Goal: Task Accomplishment & Management: Use online tool/utility

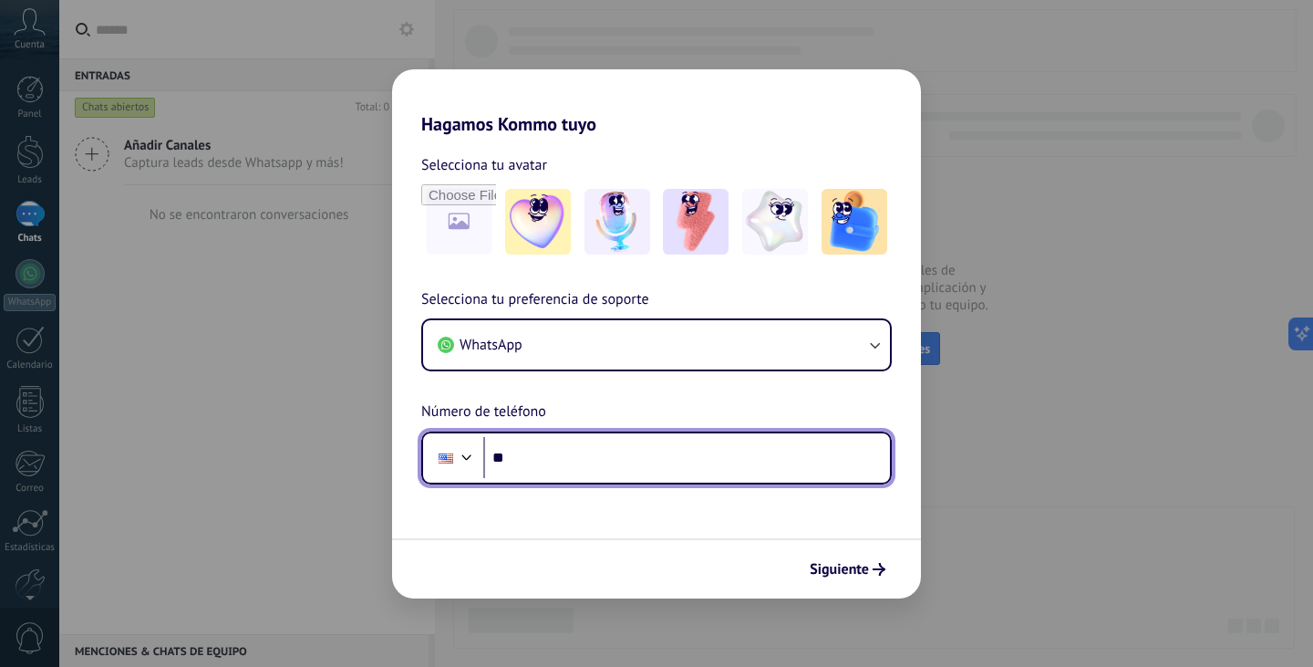
click at [472, 457] on div at bounding box center [467, 455] width 22 height 22
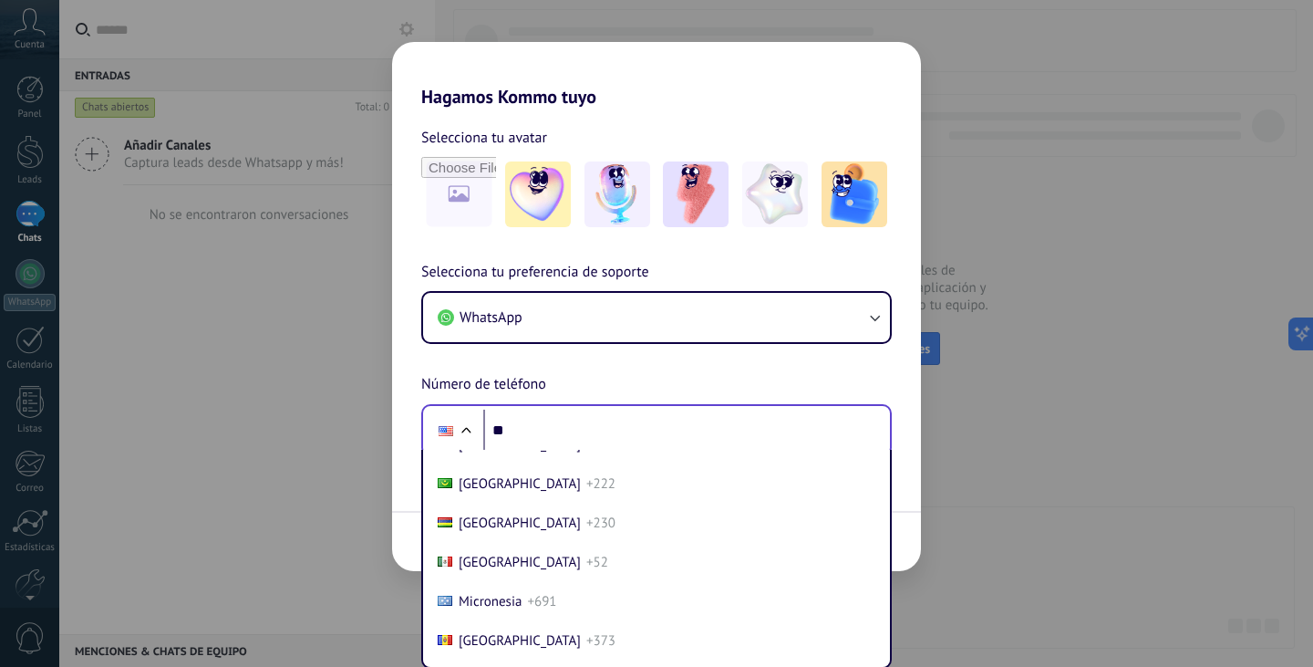
scroll to position [4697, 0]
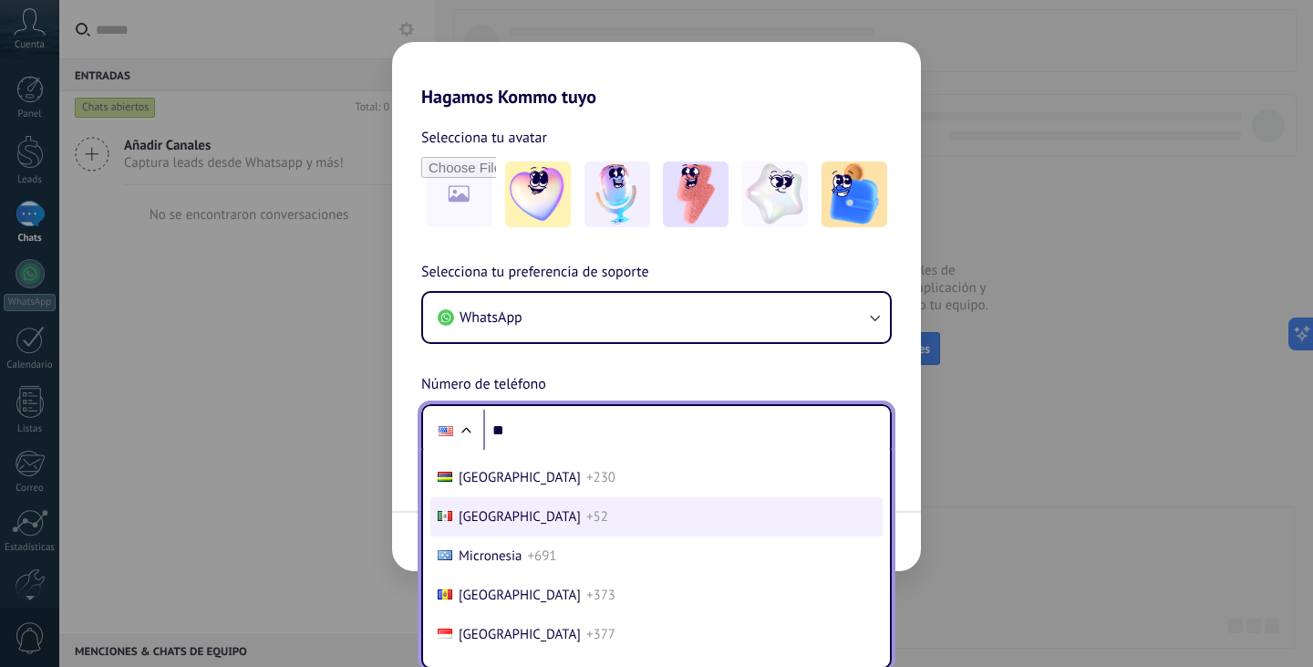
click at [586, 517] on span "+52" at bounding box center [597, 516] width 22 height 17
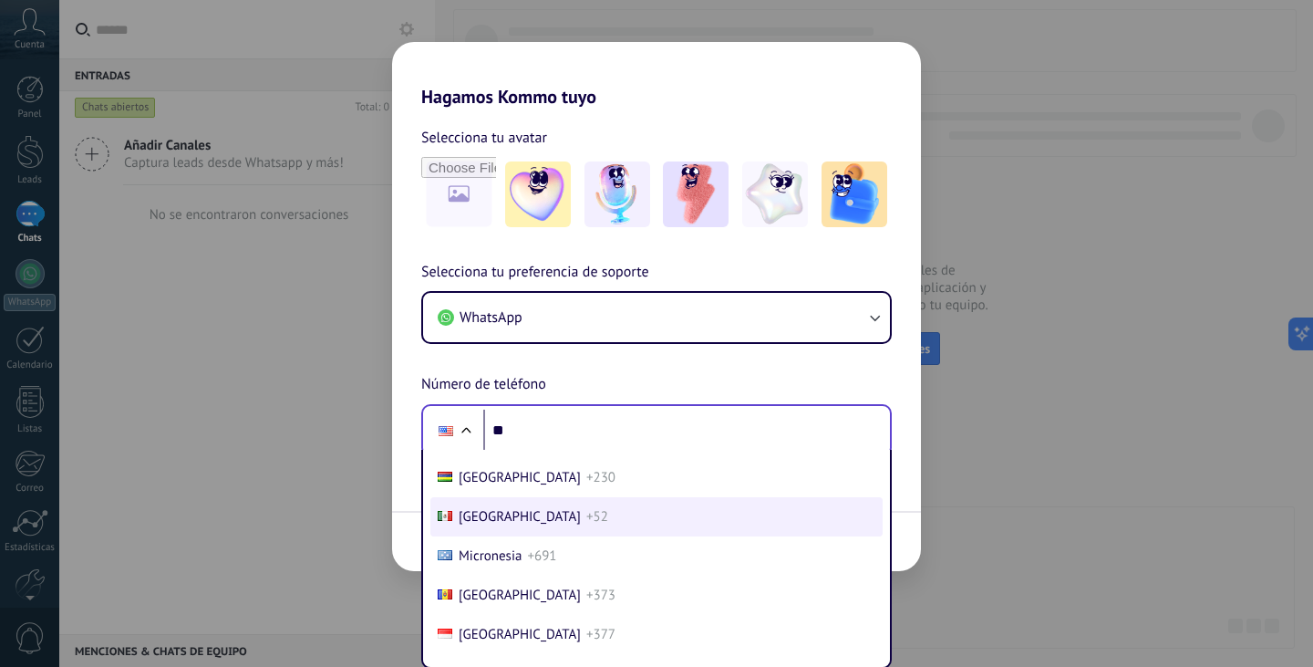
scroll to position [0, 0]
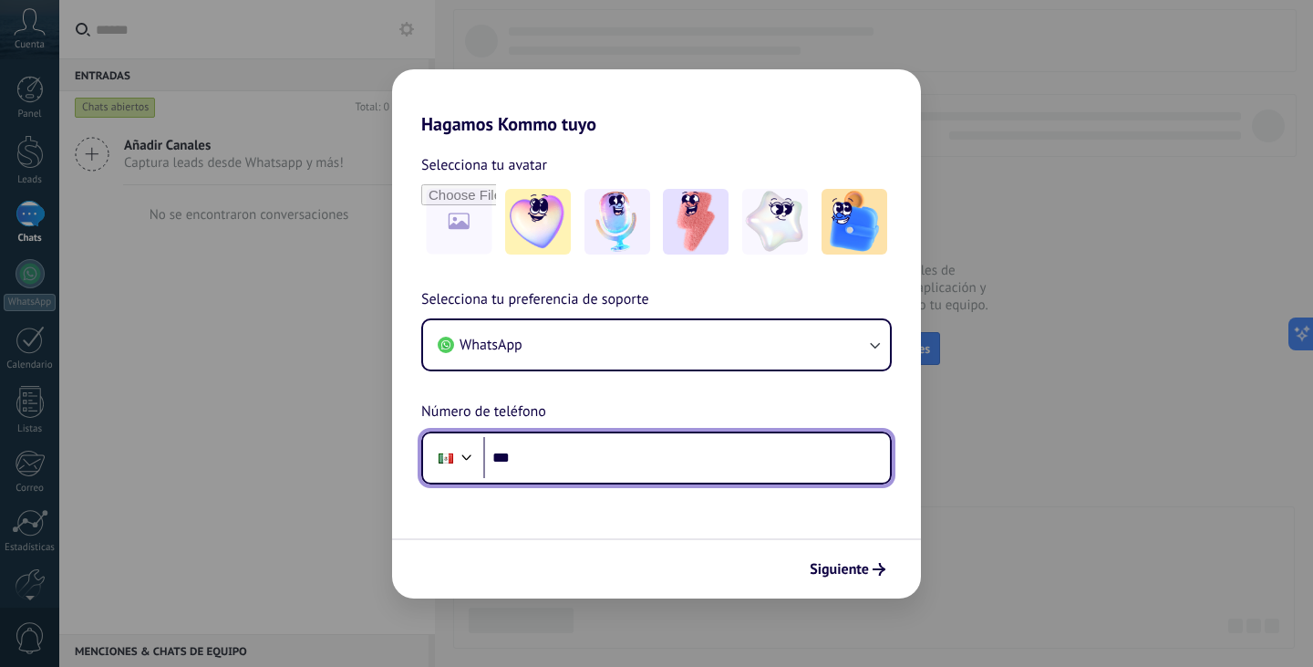
click at [545, 458] on input "**" at bounding box center [686, 458] width 407 height 42
type input "**********"
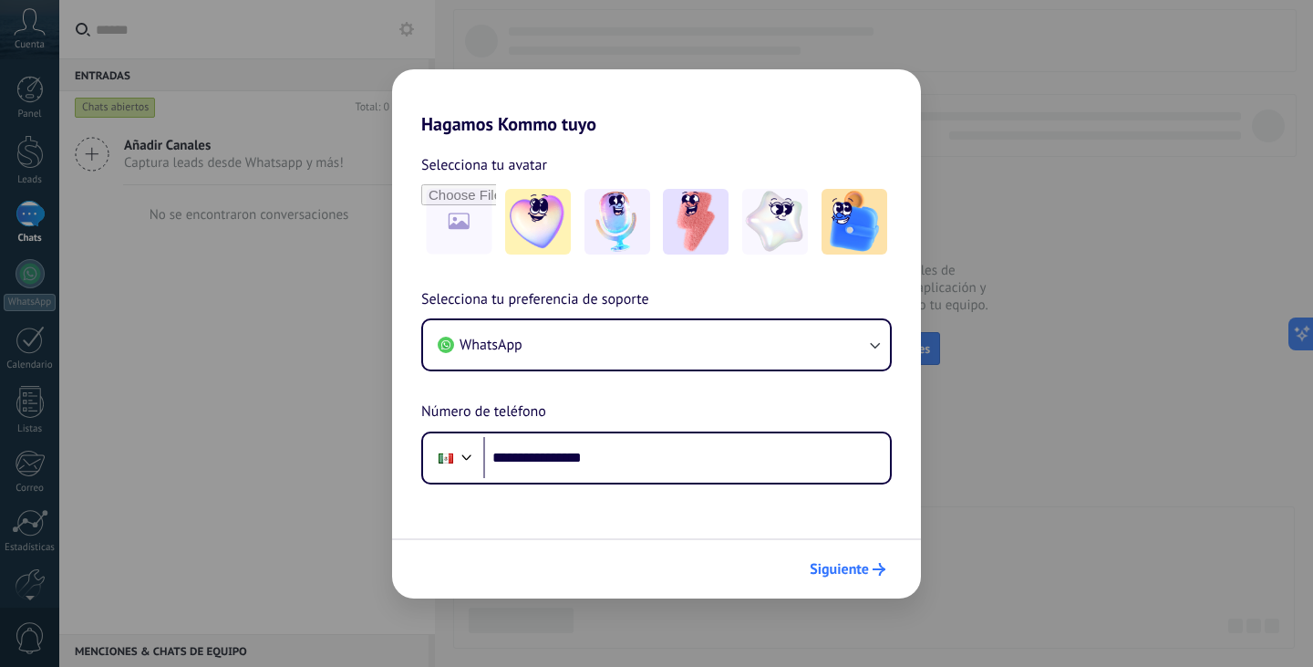
click at [837, 574] on span "Siguiente" at bounding box center [839, 569] width 59 height 13
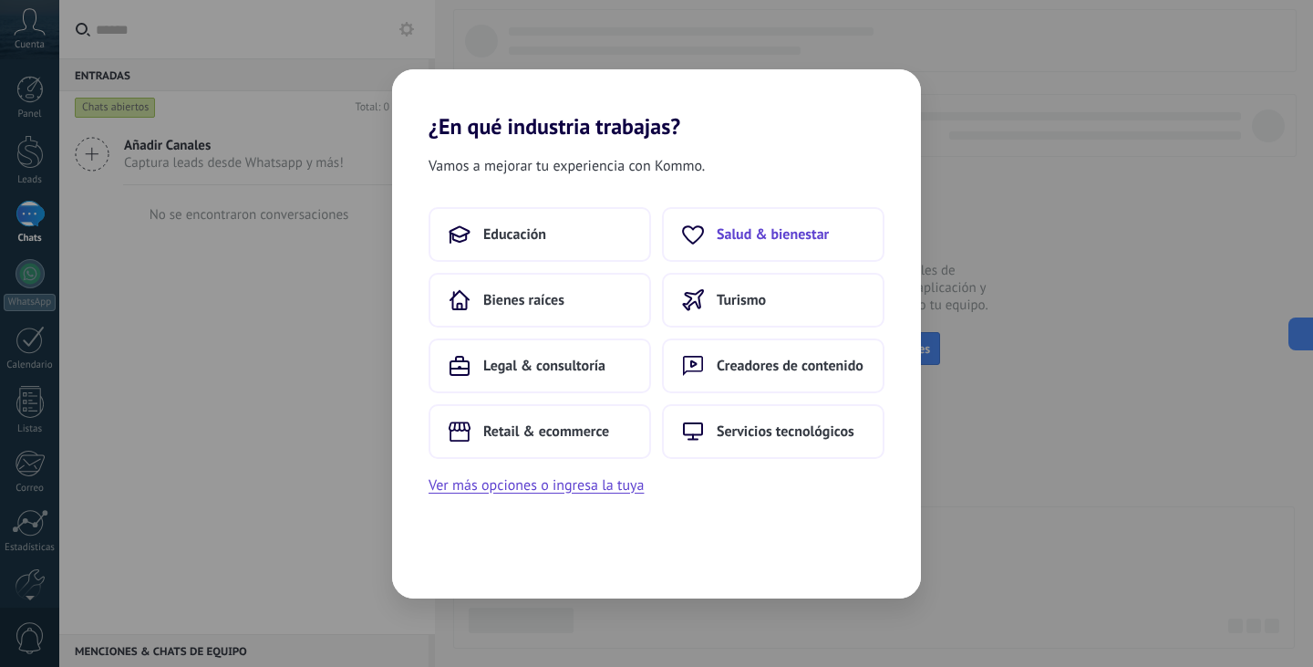
click at [792, 222] on button "Salud & bienestar" at bounding box center [773, 234] width 222 height 55
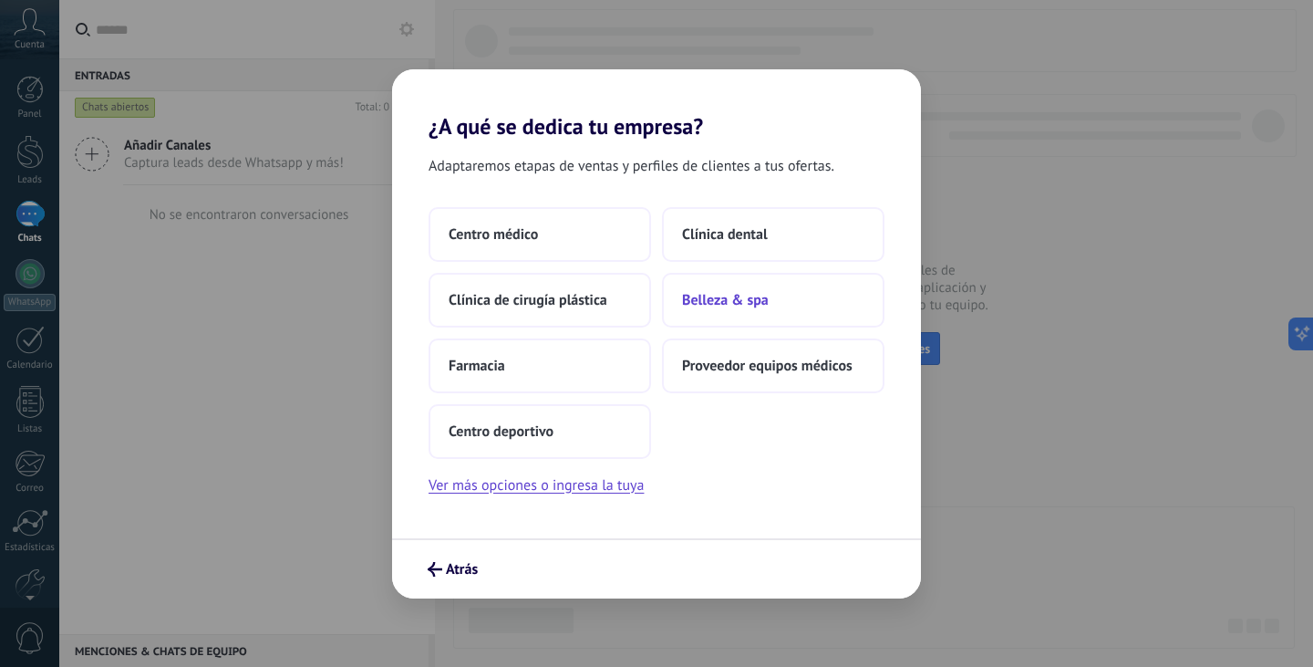
click at [758, 295] on span "Belleza & spa" at bounding box center [725, 300] width 87 height 18
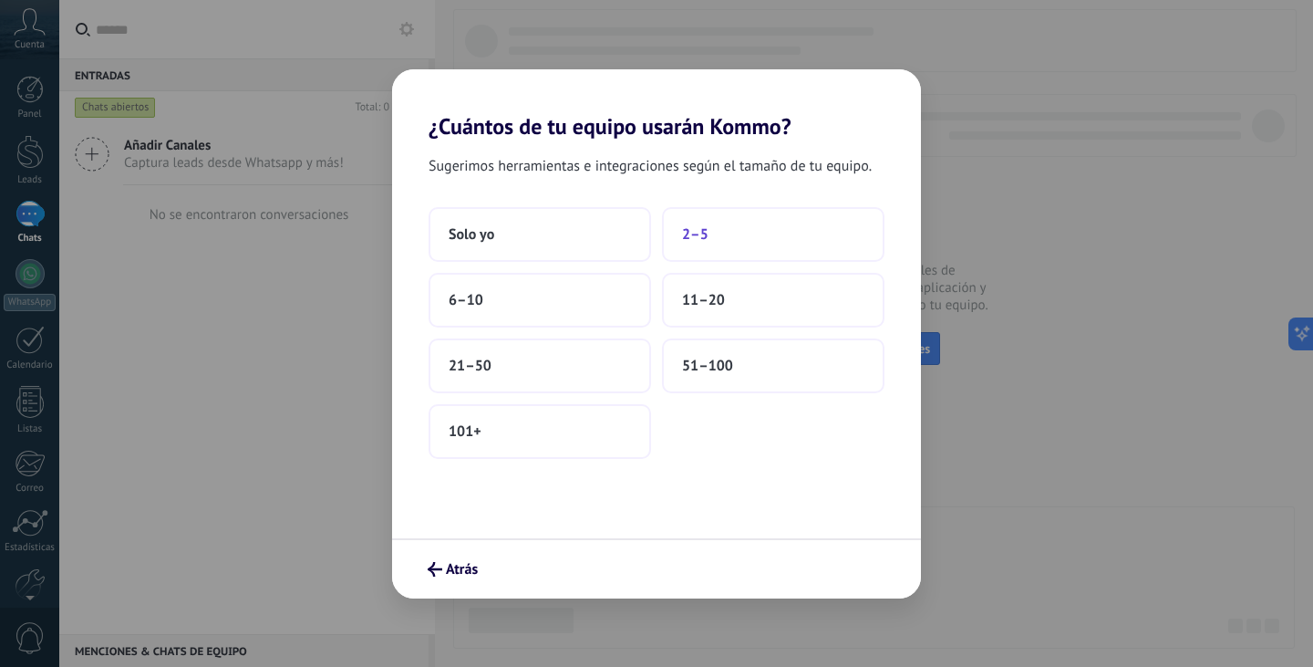
click at [747, 248] on button "2–5" at bounding box center [773, 234] width 222 height 55
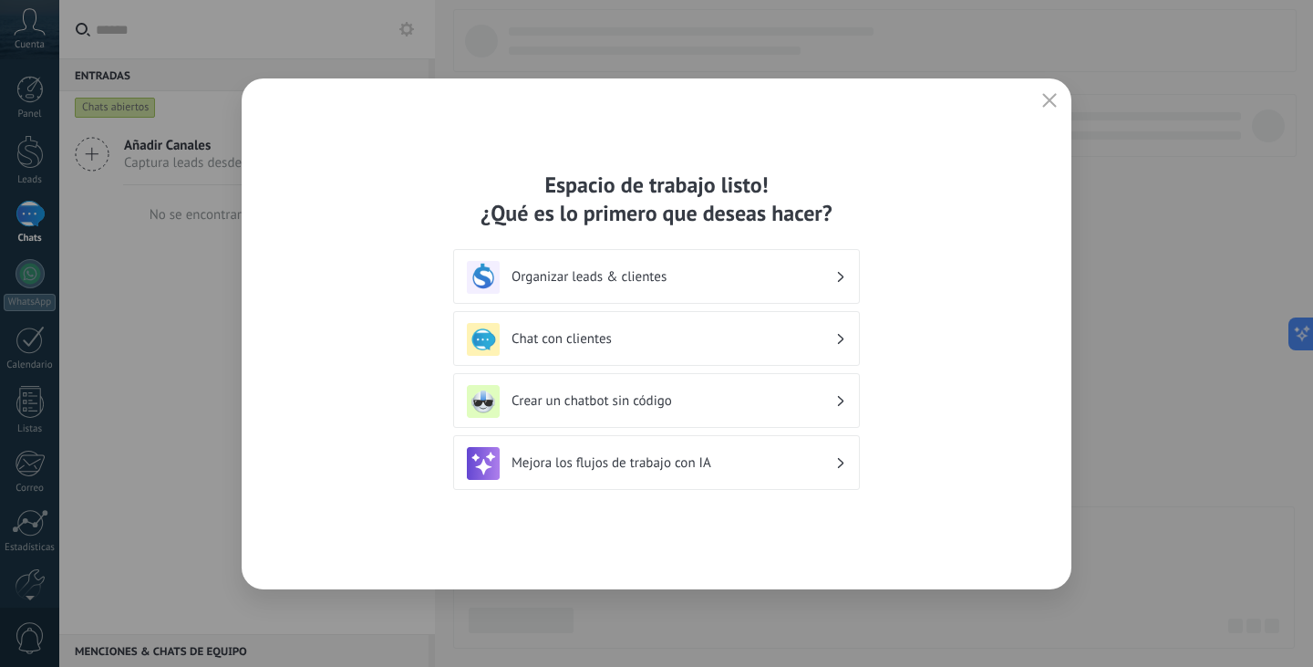
click at [1050, 89] on button "button" at bounding box center [1050, 101] width 24 height 26
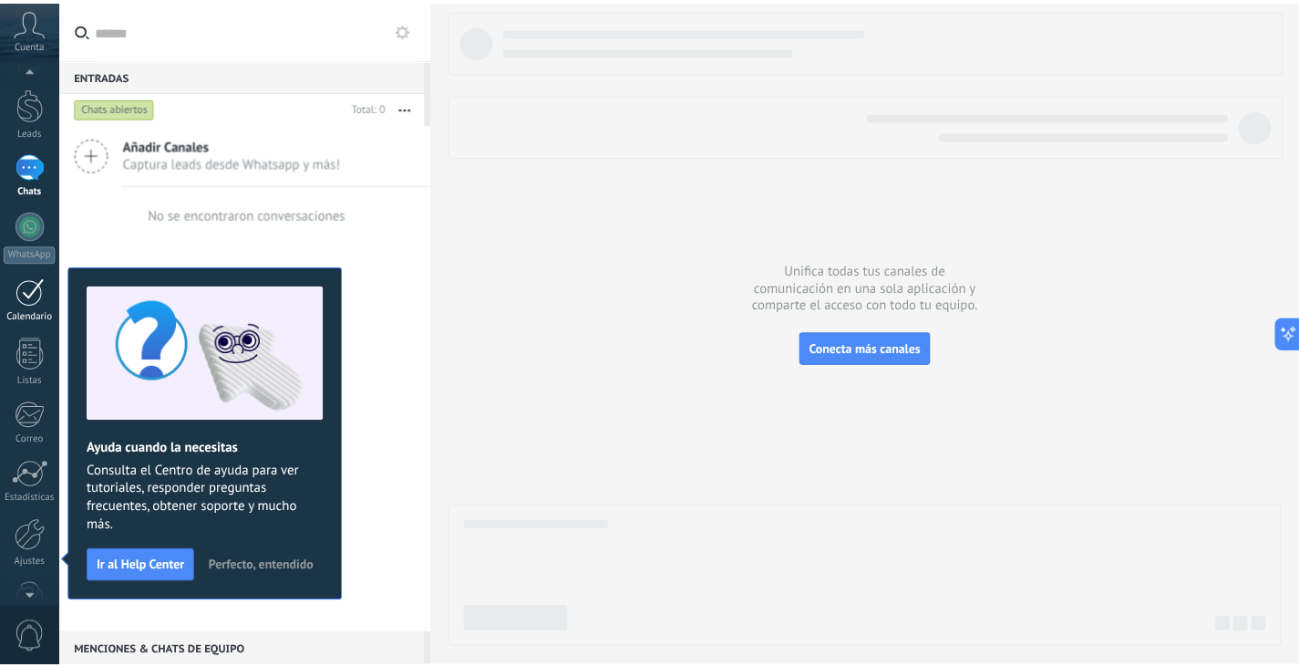
scroll to position [92, 0]
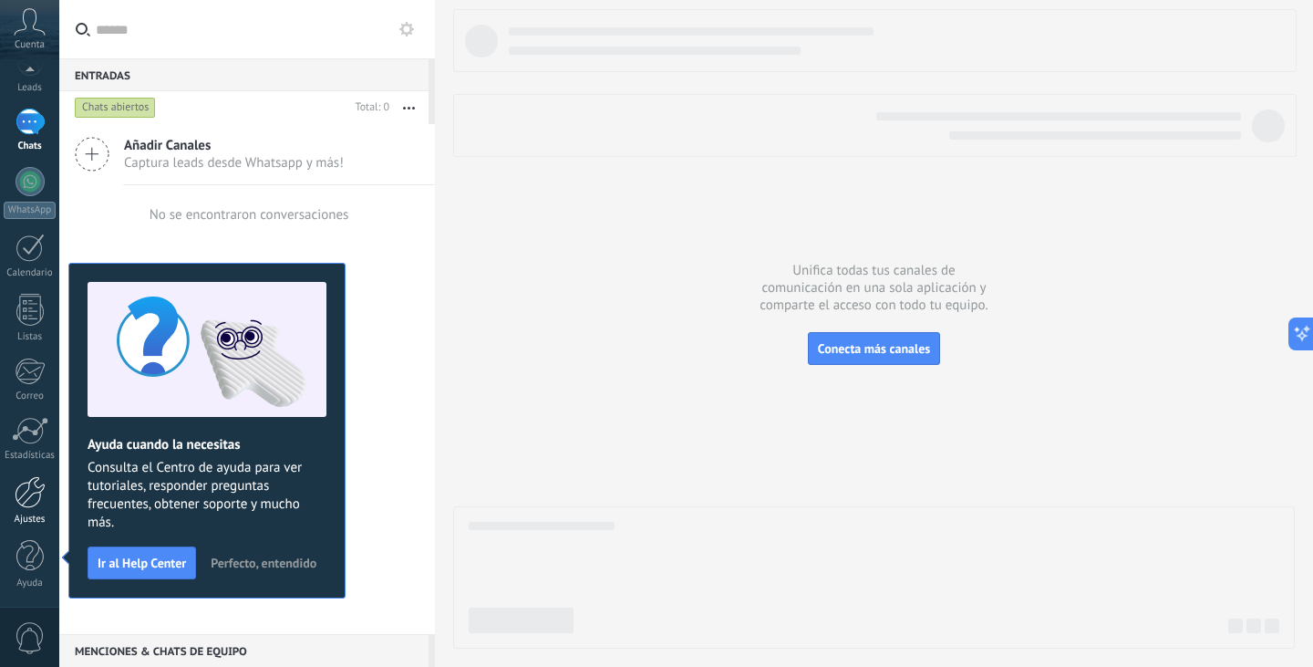
click at [29, 496] on div at bounding box center [30, 492] width 31 height 32
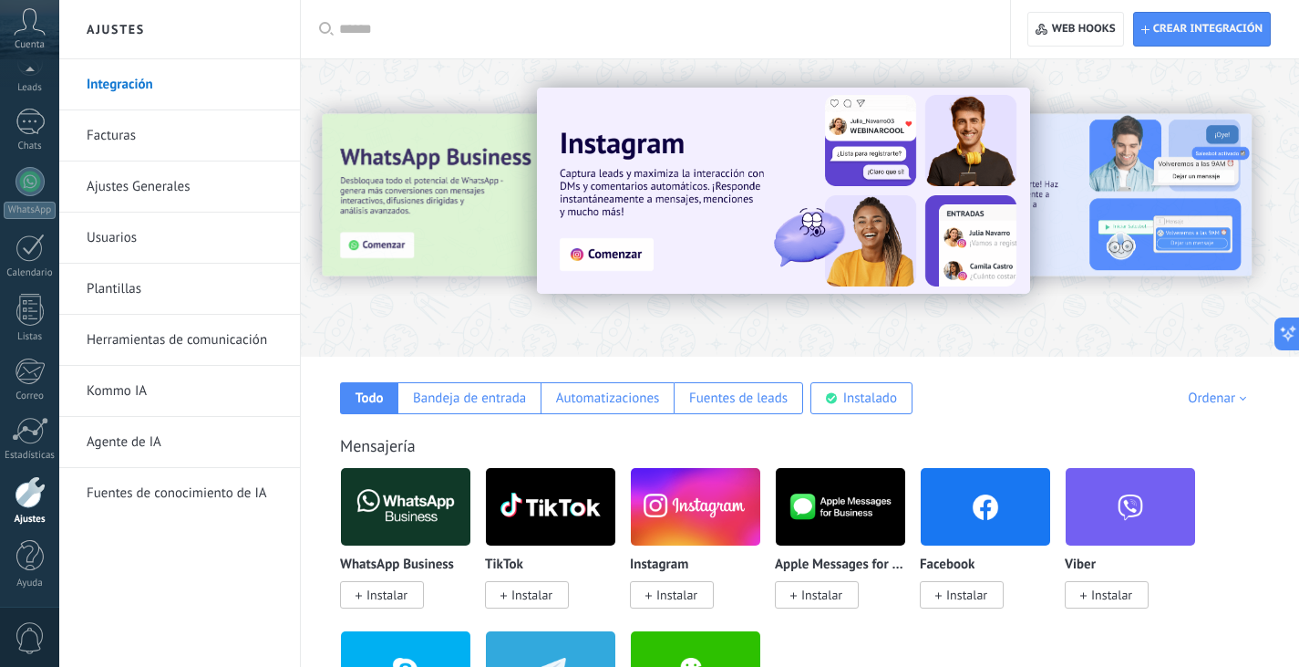
click at [405, 499] on img at bounding box center [405, 506] width 129 height 88
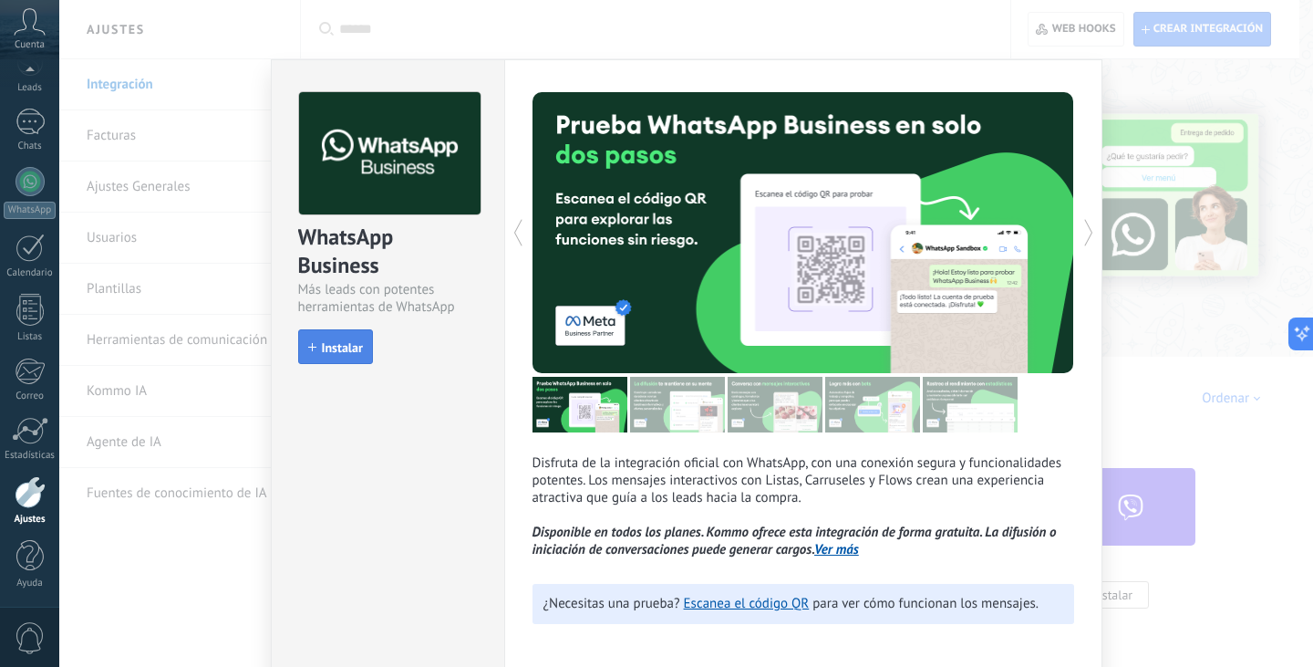
click at [341, 358] on button "Instalar" at bounding box center [335, 346] width 75 height 35
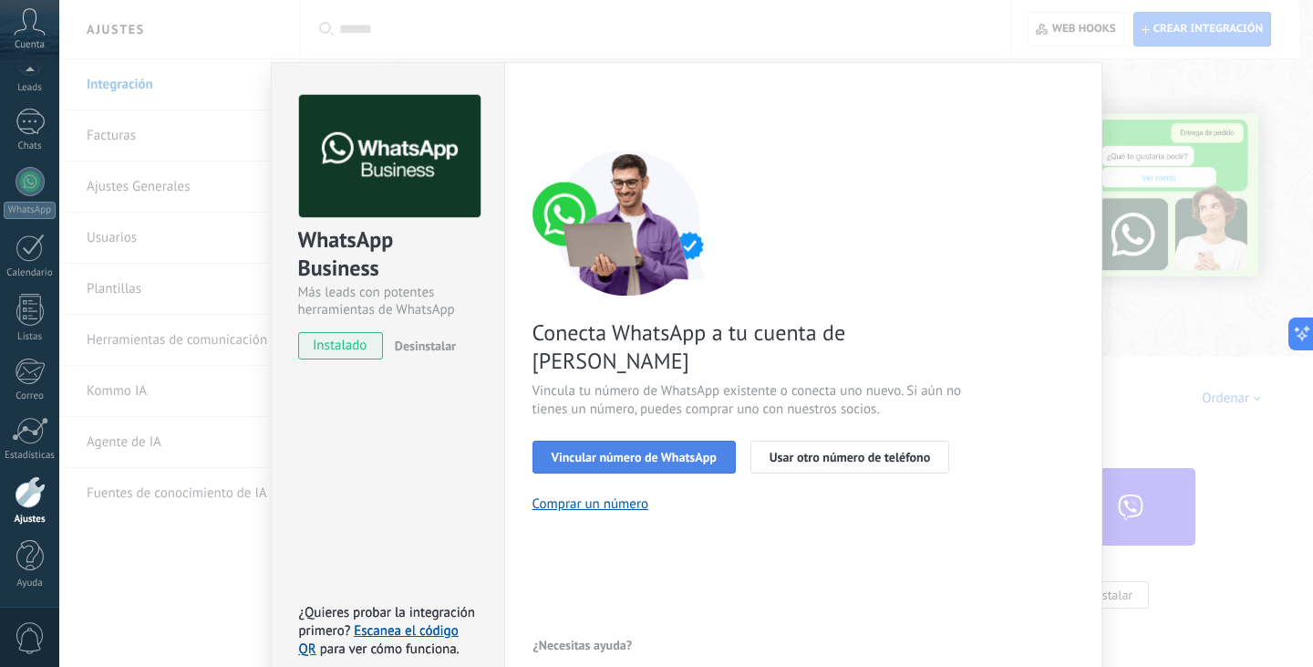
click at [581, 450] on span "Vincular número de WhatsApp" at bounding box center [634, 456] width 165 height 13
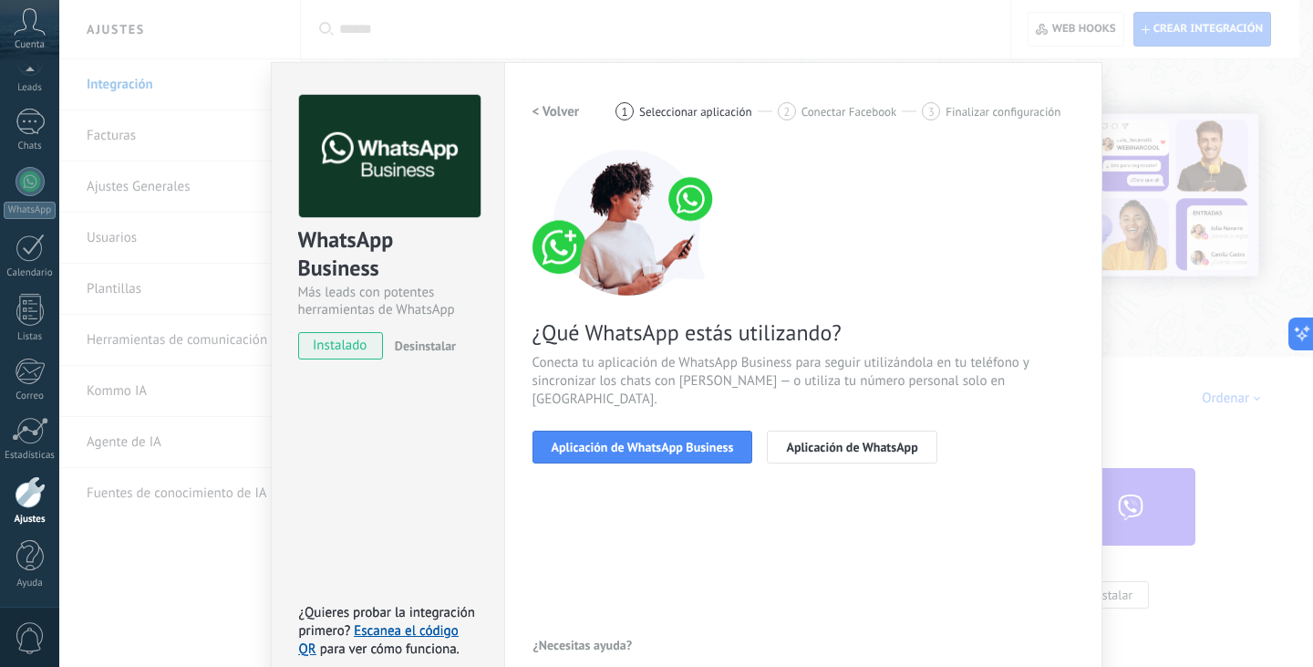
click at [581, 440] on span "Aplicación de WhatsApp Business" at bounding box center [643, 446] width 182 height 13
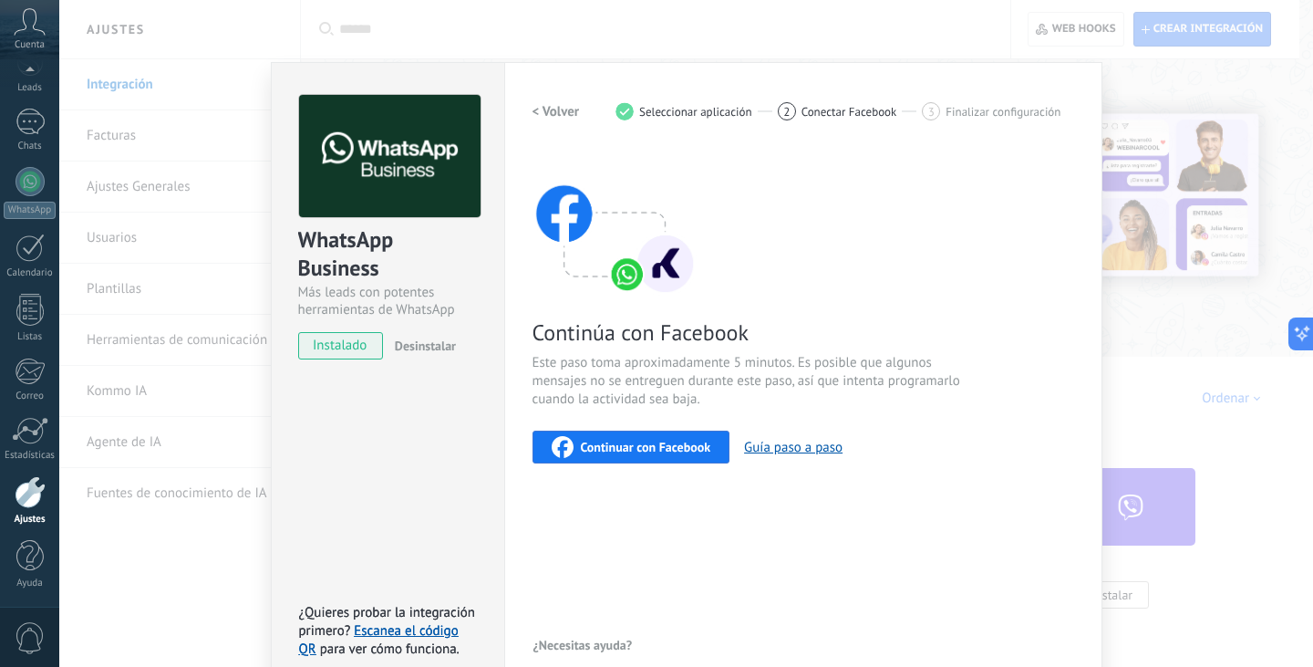
click at [594, 452] on span "Continuar con Facebook" at bounding box center [646, 446] width 130 height 13
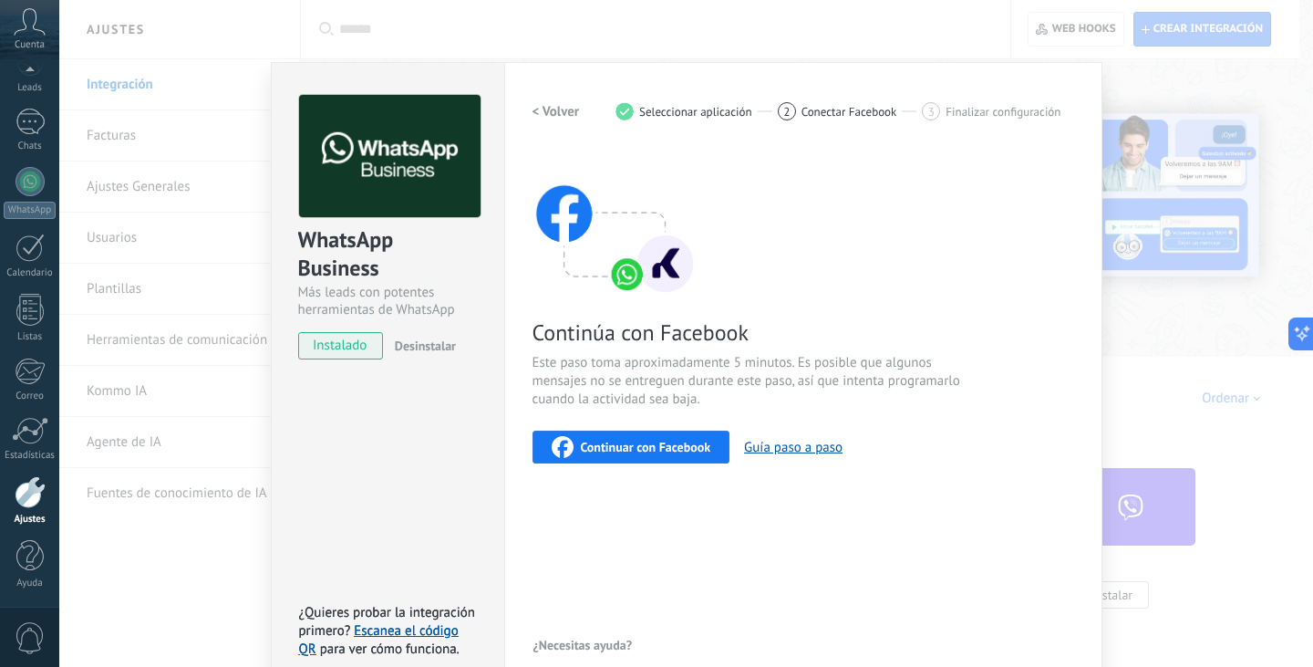
click at [626, 440] on span "Continuar con Facebook" at bounding box center [646, 446] width 130 height 13
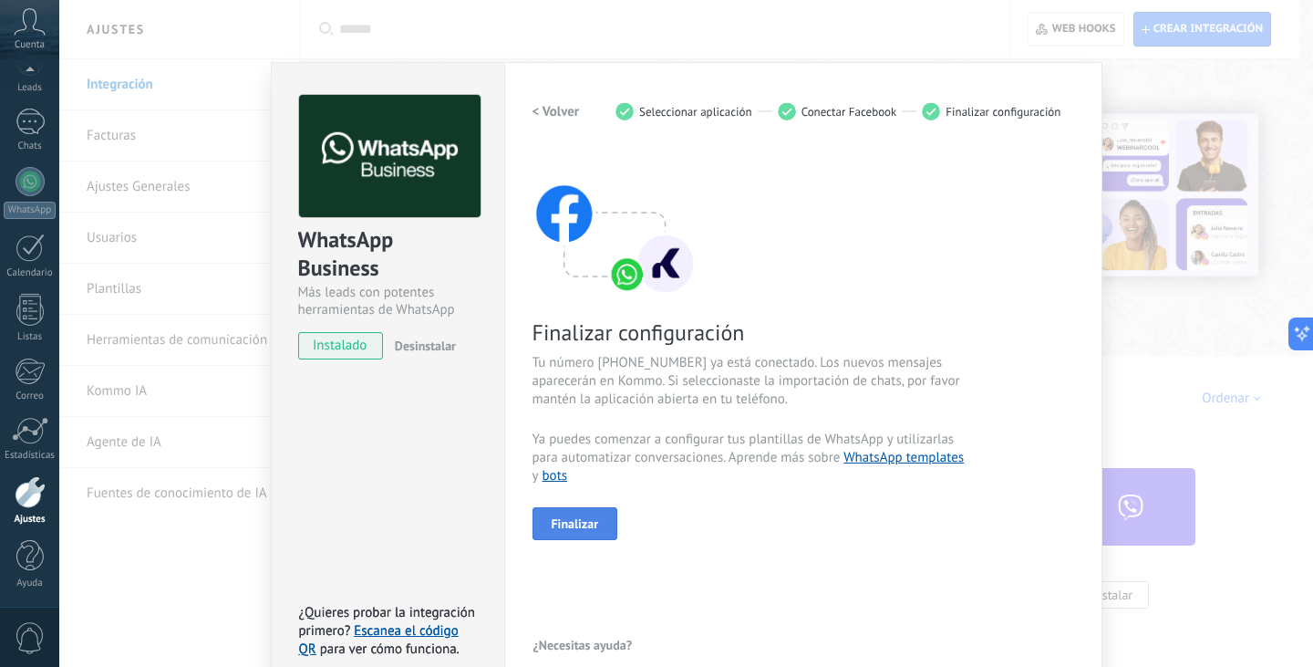
click at [580, 519] on span "Finalizar" at bounding box center [575, 523] width 47 height 13
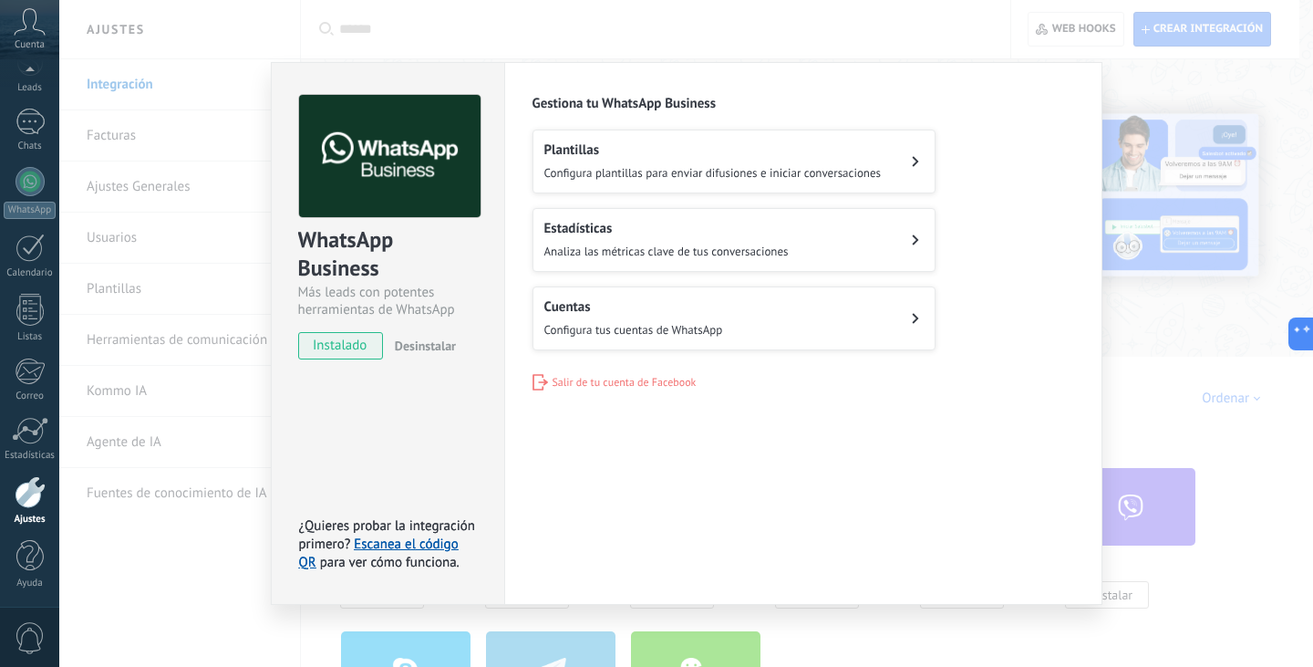
click at [1273, 443] on div "WhatsApp Business Más leads con potentes herramientas de WhatsApp instalado Des…" at bounding box center [686, 333] width 1254 height 667
